Goal: Task Accomplishment & Management: Manage account settings

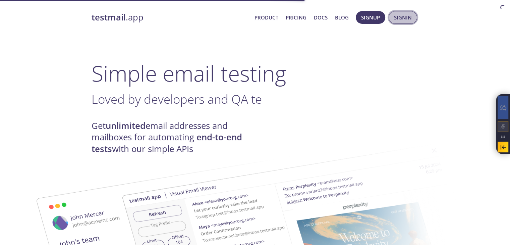
click at [404, 22] on button "Signin" at bounding box center [403, 17] width 28 height 13
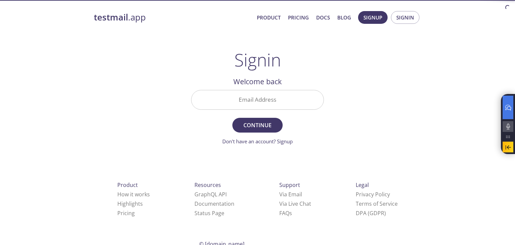
click at [457, 126] on div "testmail .app Product Pricing Docs Blog Signup Signin Signin Welcome back Email…" at bounding box center [257, 147] width 515 height 280
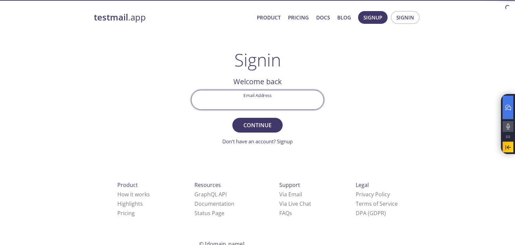
click at [275, 97] on input "Email Address" at bounding box center [257, 99] width 132 height 19
type input "[EMAIL_ADDRESS]"
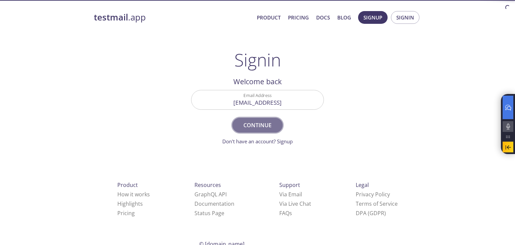
click at [265, 125] on span "Continue" at bounding box center [258, 124] width 36 height 9
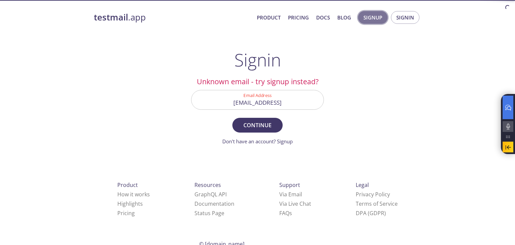
click at [380, 19] on span "Signup" at bounding box center [372, 17] width 19 height 9
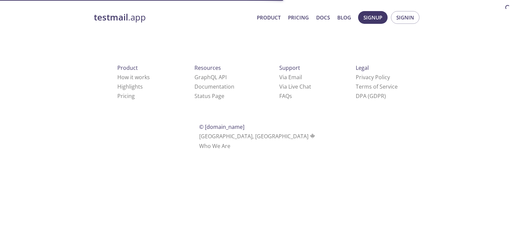
drag, startPoint x: 347, startPoint y: 2, endPoint x: 347, endPoint y: 23, distance: 21.5
click at [347, 23] on html "testmail .app Product Pricing Docs Blog Signup Signin Product How it works High…" at bounding box center [257, 79] width 515 height 159
click at [345, 149] on html "testmail .app Product Pricing Docs Blog Signup Signin Product How it works High…" at bounding box center [257, 79] width 515 height 159
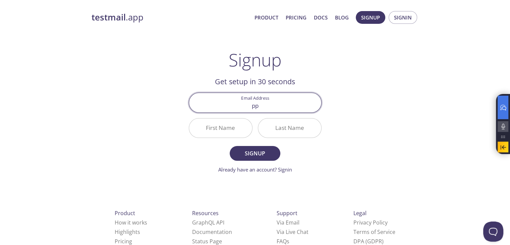
type input "p"
type input "[EMAIL_ADDRESS]"
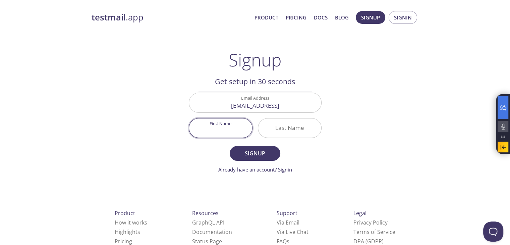
click at [238, 130] on input "First Name" at bounding box center [220, 127] width 63 height 19
type input "Taras"
click at [254, 149] on span "Signup" at bounding box center [255, 153] width 36 height 9
click at [297, 126] on input "Last Name Required" at bounding box center [289, 127] width 63 height 19
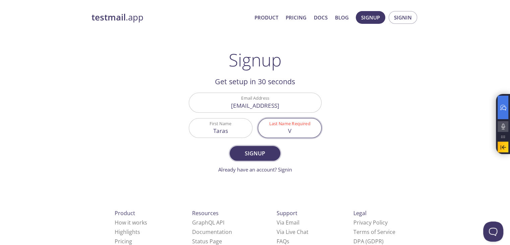
type input "V"
click at [245, 153] on span "Signup" at bounding box center [255, 153] width 36 height 9
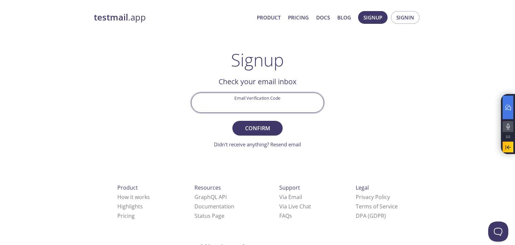
click at [251, 107] on input "Email Verification Code" at bounding box center [257, 102] width 132 height 19
paste input "RTJ7BT7"
click at [232, 121] on button "Confirm" at bounding box center [257, 128] width 50 height 15
type input "RTJ7BT7"
click at [232, 121] on button "Confirm" at bounding box center [257, 128] width 50 height 15
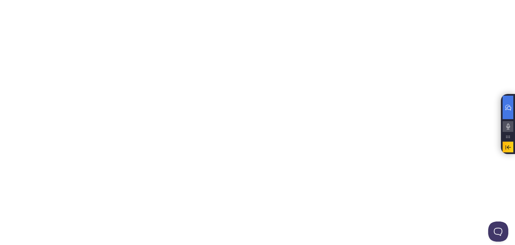
click at [474, 0] on html "Automate email tests | loved by developers & QA teams" at bounding box center [257, 0] width 515 height 0
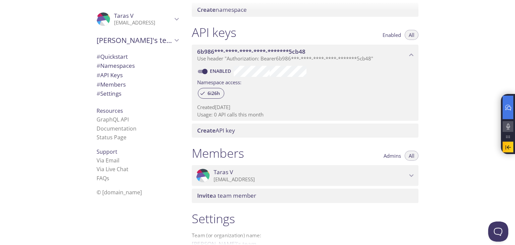
scroll to position [232, 0]
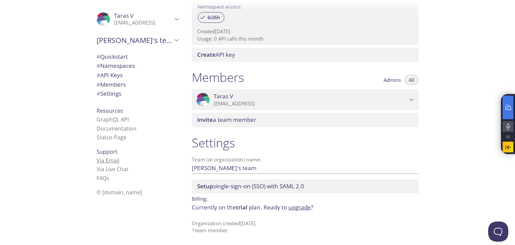
click at [98, 159] on link "Via Email" at bounding box center [108, 160] width 23 height 7
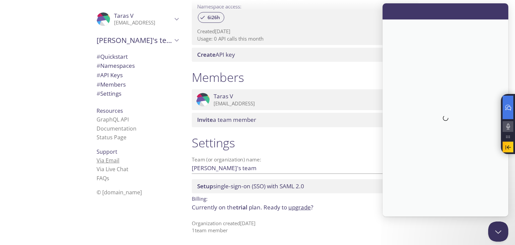
scroll to position [0, 0]
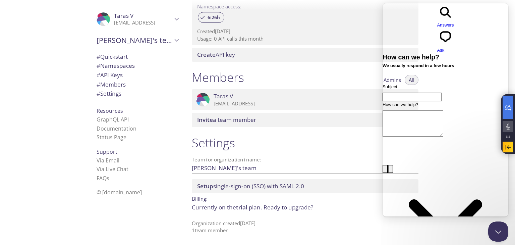
click at [361, 204] on p "Currently on the trial plan. Ready to upgrade ?" at bounding box center [305, 207] width 227 height 9
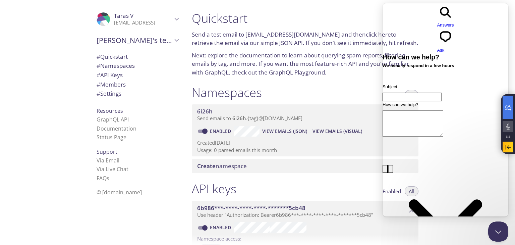
click at [261, 16] on h1 "Quickstart" at bounding box center [305, 18] width 227 height 15
click at [341, 10] on div at bounding box center [257, 5] width 515 height 11
click at [496, 229] on button "Close Beacon popover" at bounding box center [497, 230] width 20 height 20
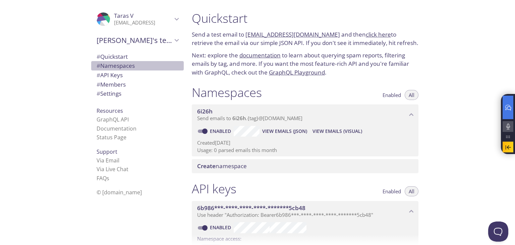
click at [124, 63] on span "# Namespaces" at bounding box center [116, 66] width 38 height 8
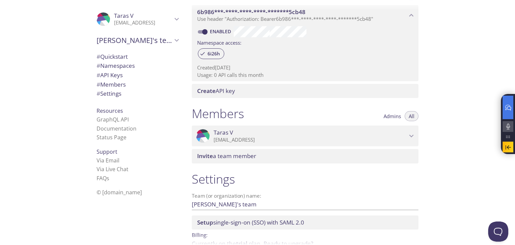
scroll to position [232, 0]
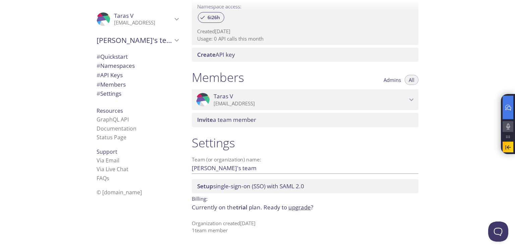
click at [220, 182] on span "Setup single-sign-on (SSO) with [PERSON_NAME] 2.0" at bounding box center [250, 186] width 107 height 8
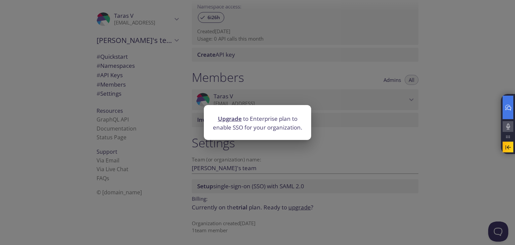
click at [315, 158] on div "Upgrade to Enterprise plan to enable SSO for your organization." at bounding box center [257, 122] width 515 height 245
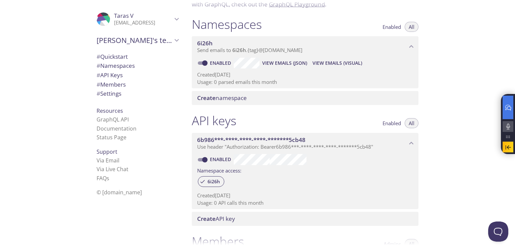
scroll to position [66, 0]
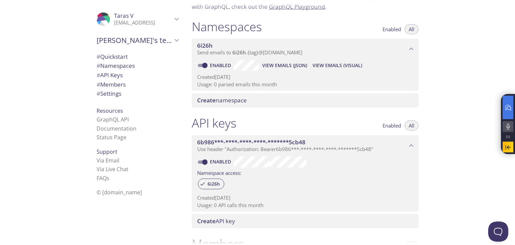
click at [262, 97] on span "Create namespace" at bounding box center [306, 100] width 219 height 7
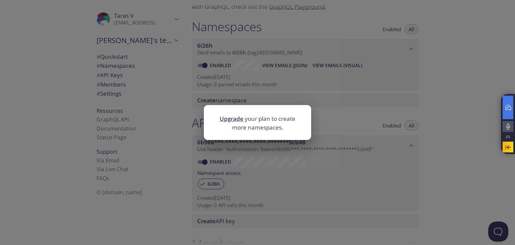
click at [389, 107] on div "Upgrade your plan to create more namespaces." at bounding box center [257, 122] width 515 height 245
